Goal: Task Accomplishment & Management: Manage account settings

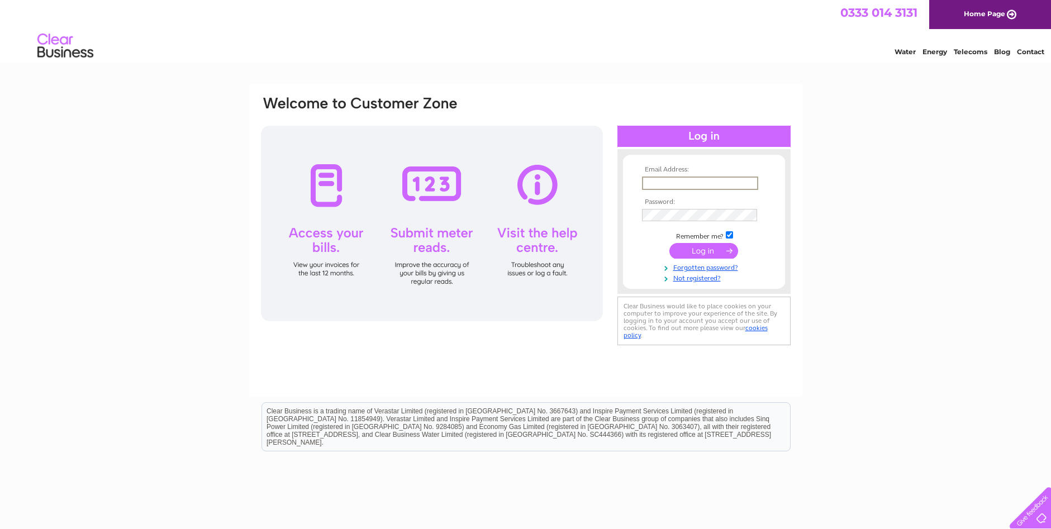
click at [671, 184] on input "text" at bounding box center [700, 183] width 116 height 13
type input "donal@midulsterhomes.co.uk"
click at [709, 250] on input "submit" at bounding box center [703, 250] width 69 height 16
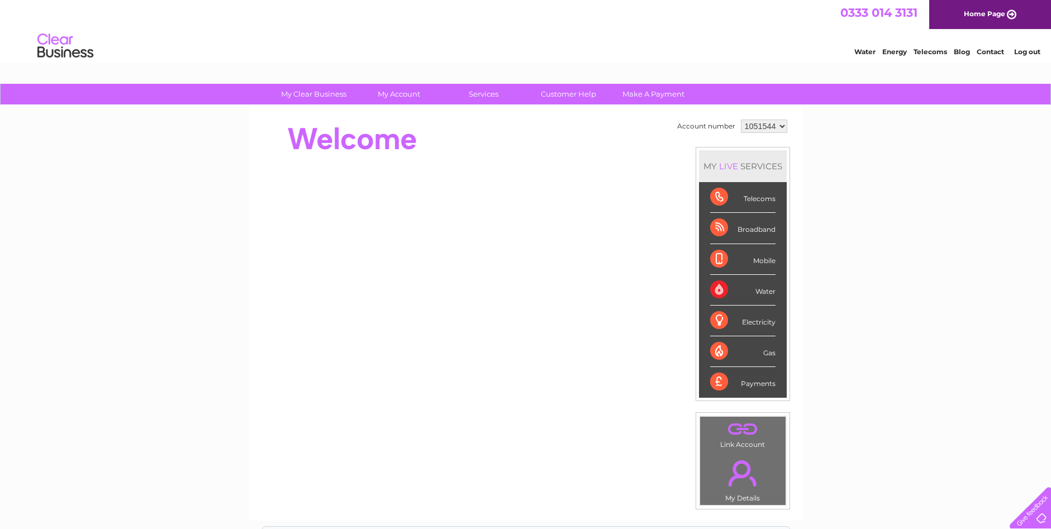
click at [755, 232] on div "Broadband" at bounding box center [742, 228] width 65 height 31
click at [721, 201] on div "Telecoms" at bounding box center [742, 197] width 65 height 31
click at [775, 200] on li "Telecoms" at bounding box center [743, 197] width 88 height 31
click at [707, 200] on li "Telecoms" at bounding box center [743, 197] width 88 height 31
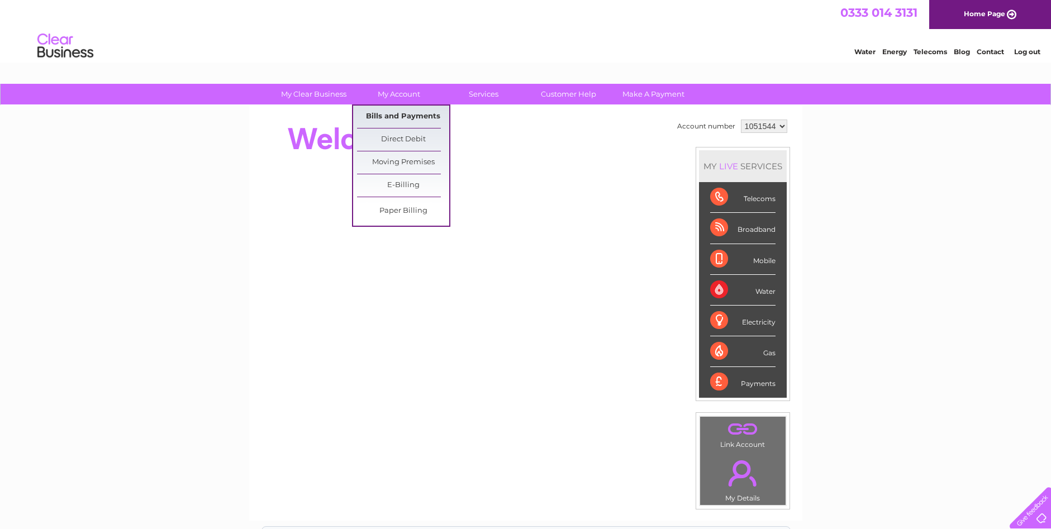
click at [395, 117] on link "Bills and Payments" at bounding box center [403, 117] width 92 height 22
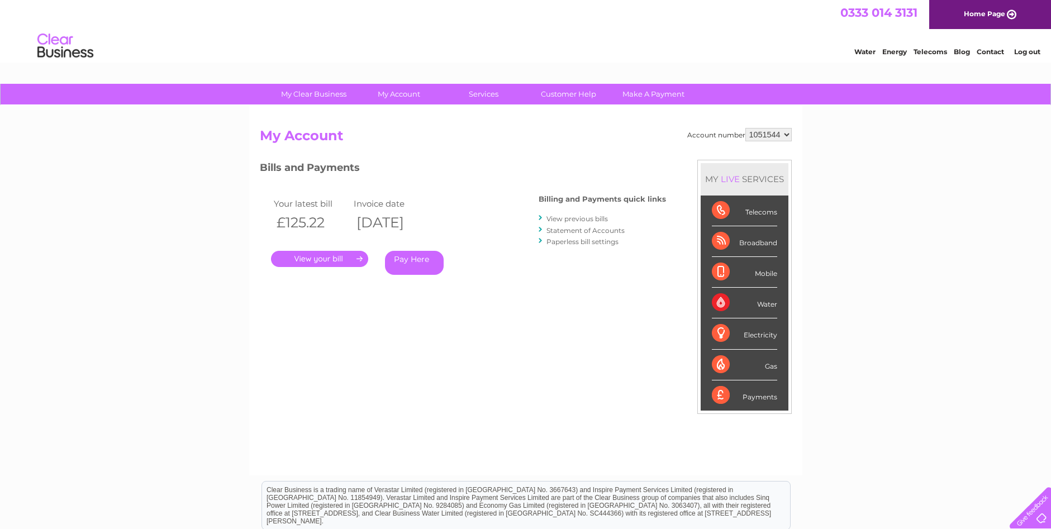
click at [335, 260] on link "." at bounding box center [319, 259] width 97 height 16
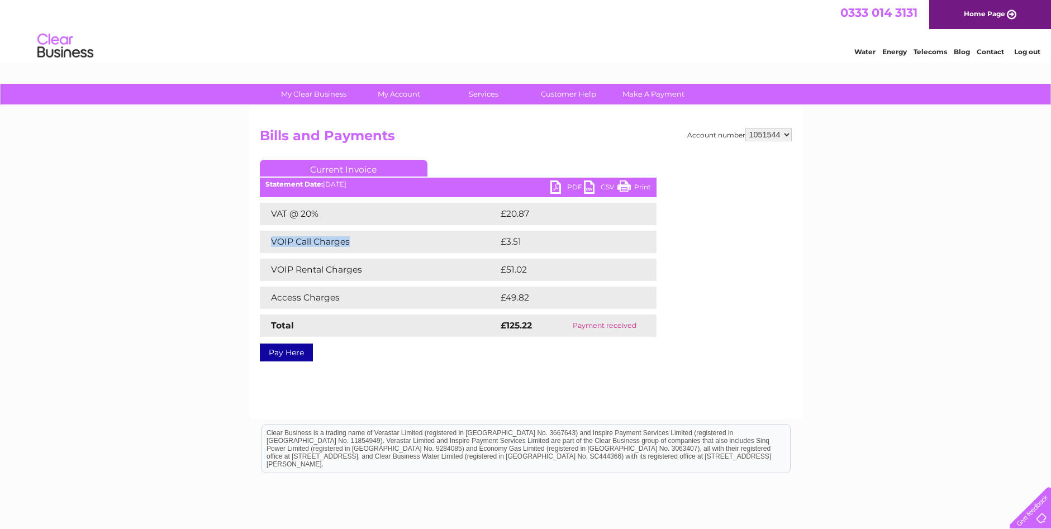
click at [704, 297] on div "Account number 1051544 1051547 Bills and Payments Current Invoice PDF CSV Print" at bounding box center [526, 243] width 532 height 230
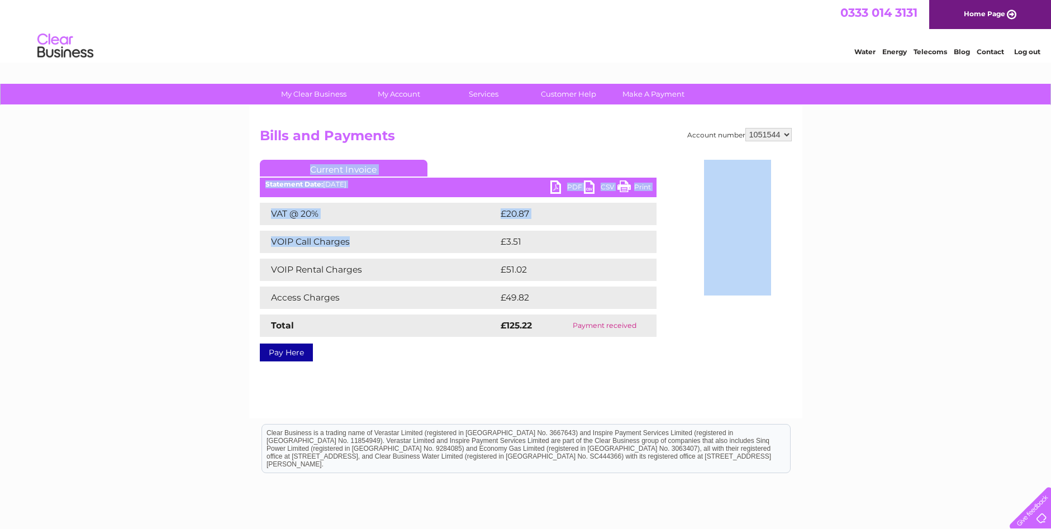
click at [410, 160] on link "Current Invoice" at bounding box center [344, 168] width 168 height 17
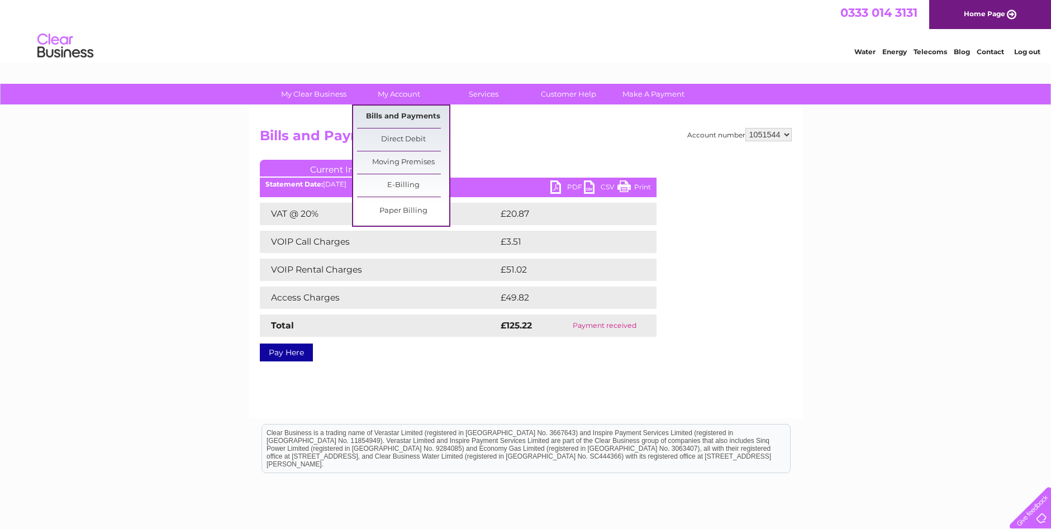
click at [400, 116] on link "Bills and Payments" at bounding box center [403, 117] width 92 height 22
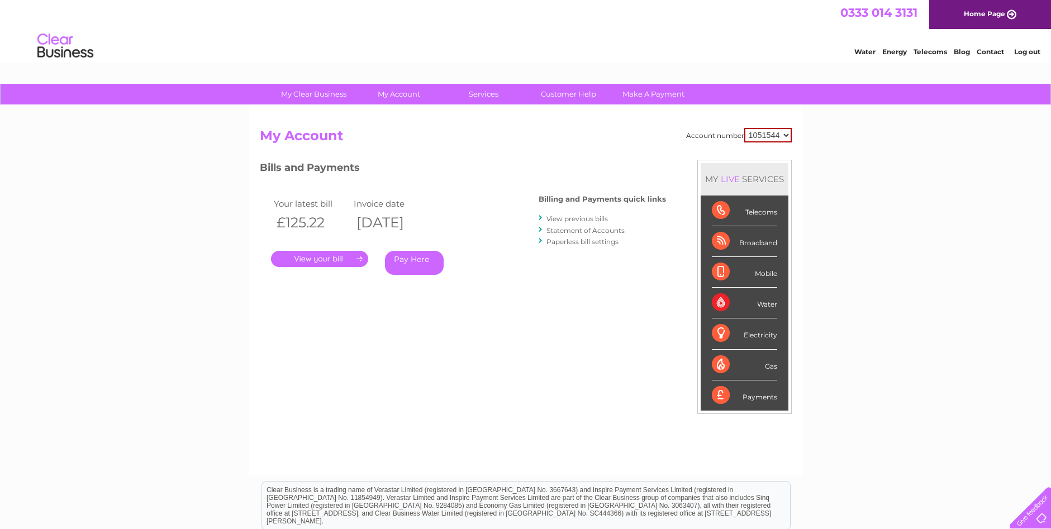
click at [559, 220] on link "View previous bills" at bounding box center [576, 219] width 61 height 8
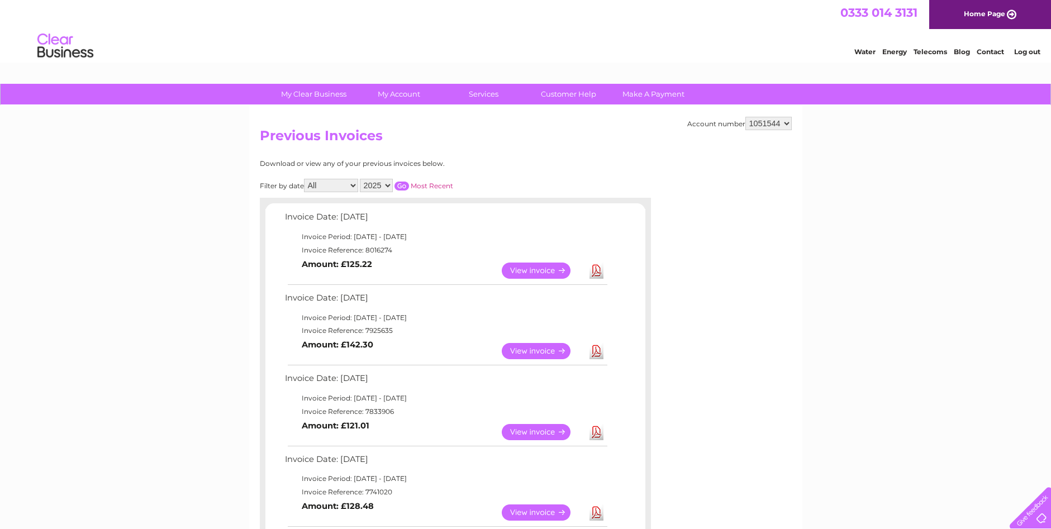
scroll to position [112, 0]
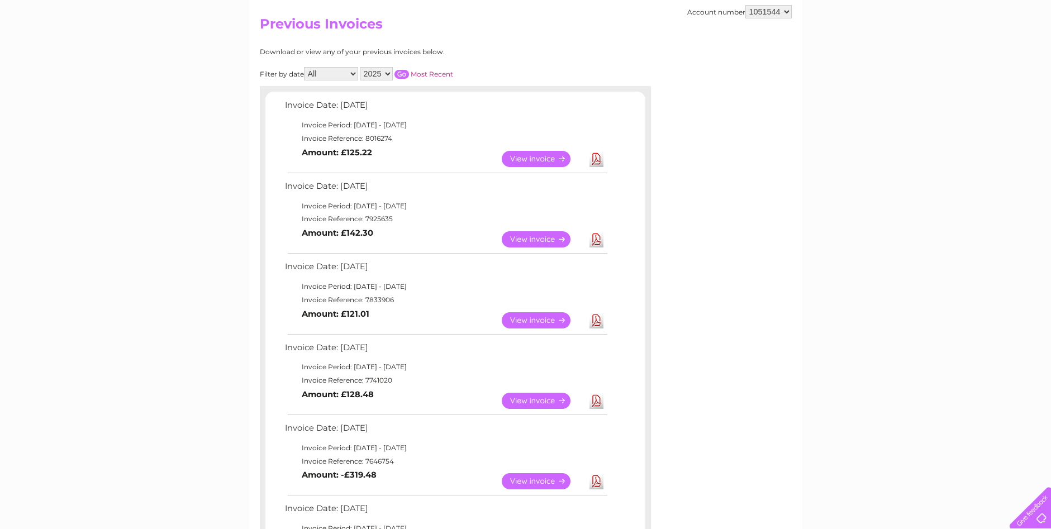
click at [533, 239] on link "View" at bounding box center [543, 239] width 82 height 16
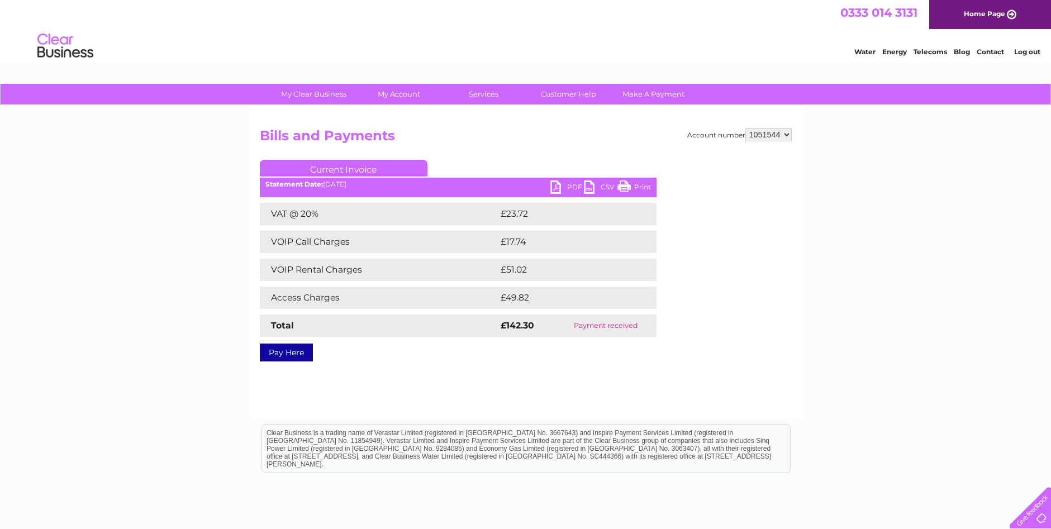
click at [783, 136] on select "1051544 1051547" at bounding box center [768, 134] width 46 height 13
select select "1051547"
click at [745, 128] on select "1051544 1051547" at bounding box center [768, 134] width 46 height 13
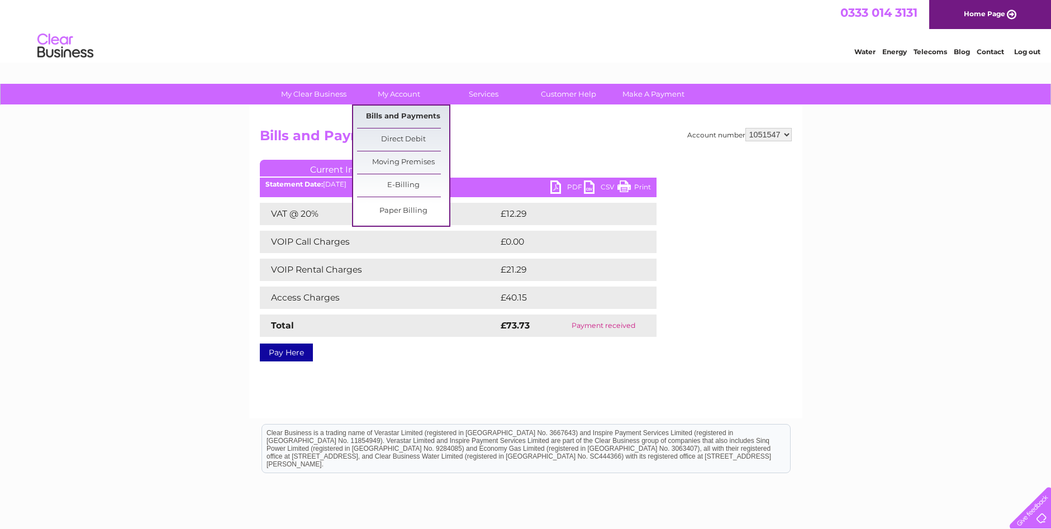
click at [391, 114] on link "Bills and Payments" at bounding box center [403, 117] width 92 height 22
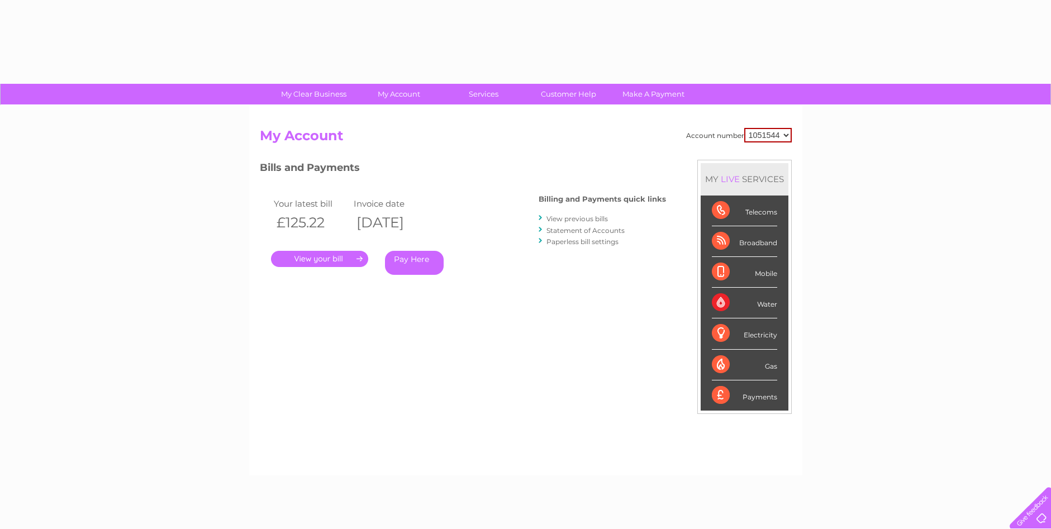
click at [400, 117] on div "Account number 1051544 1051547 My Account MY LIVE SERVICES Telecoms Broadband M…" at bounding box center [525, 291] width 553 height 370
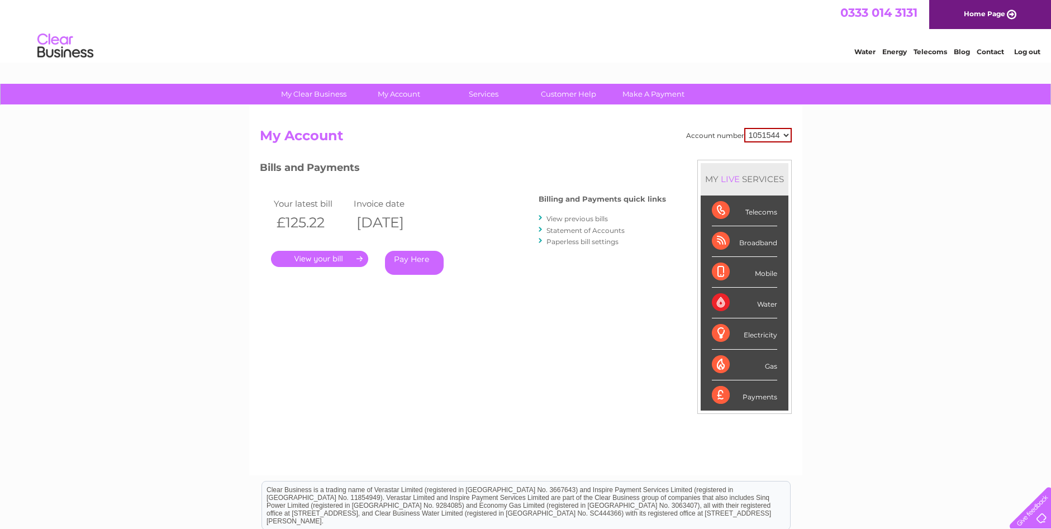
click at [560, 220] on link "View previous bills" at bounding box center [576, 219] width 61 height 8
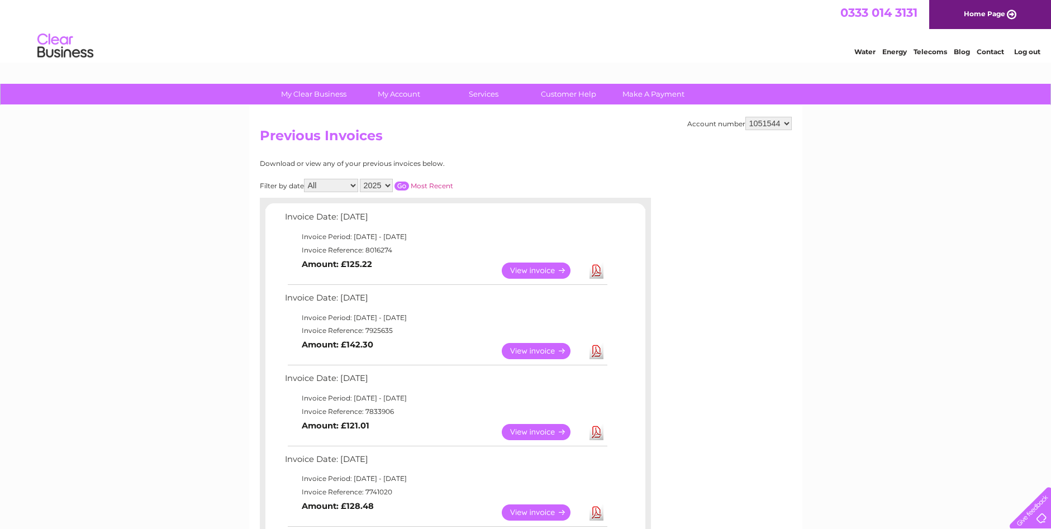
click at [771, 122] on select "1051544 1051547" at bounding box center [768, 123] width 46 height 13
select select "1051547"
click at [745, 117] on select "1051544 1051547" at bounding box center [768, 123] width 46 height 13
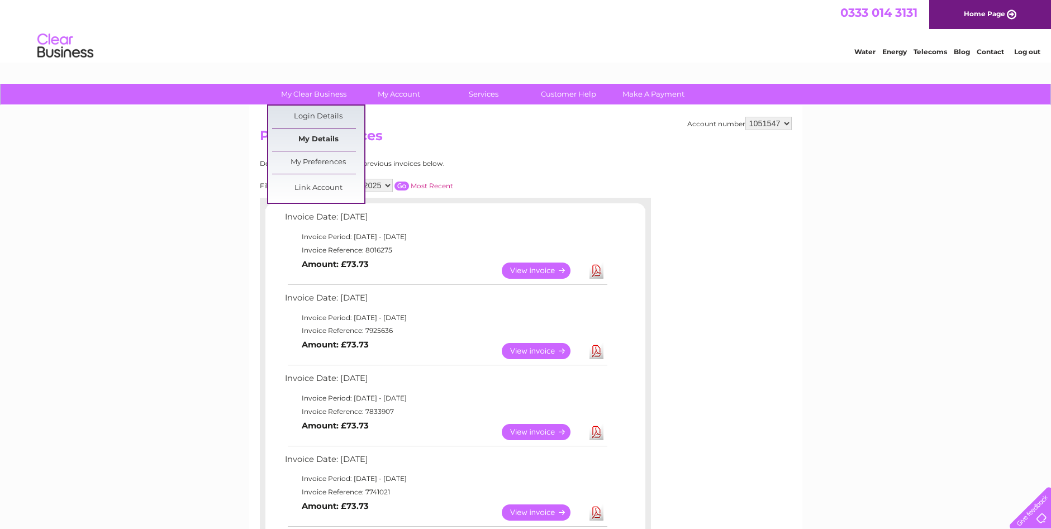
click at [326, 136] on link "My Details" at bounding box center [318, 140] width 92 height 22
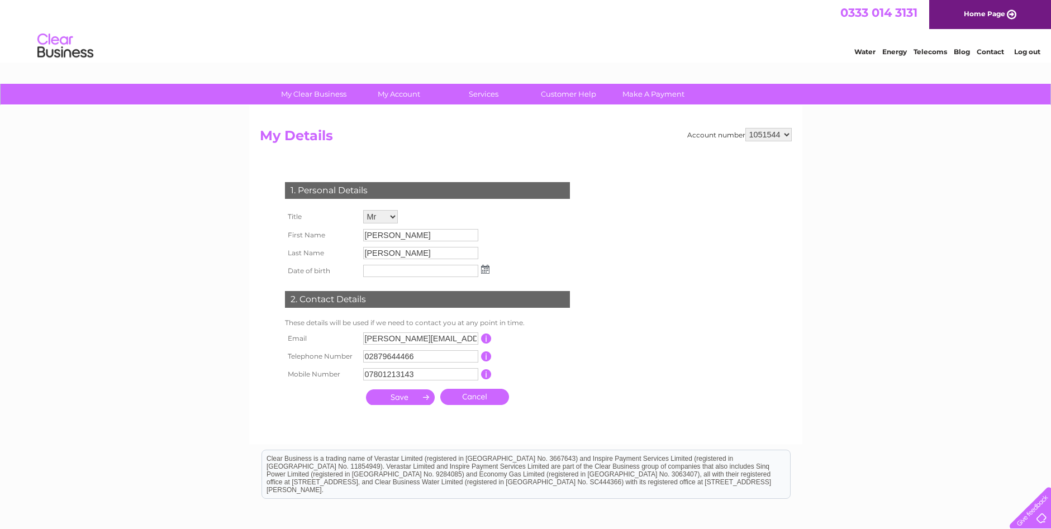
click at [925, 51] on link "Telecoms" at bounding box center [931, 51] width 34 height 8
